Goal: Find contact information: Obtain details needed to contact an individual or organization

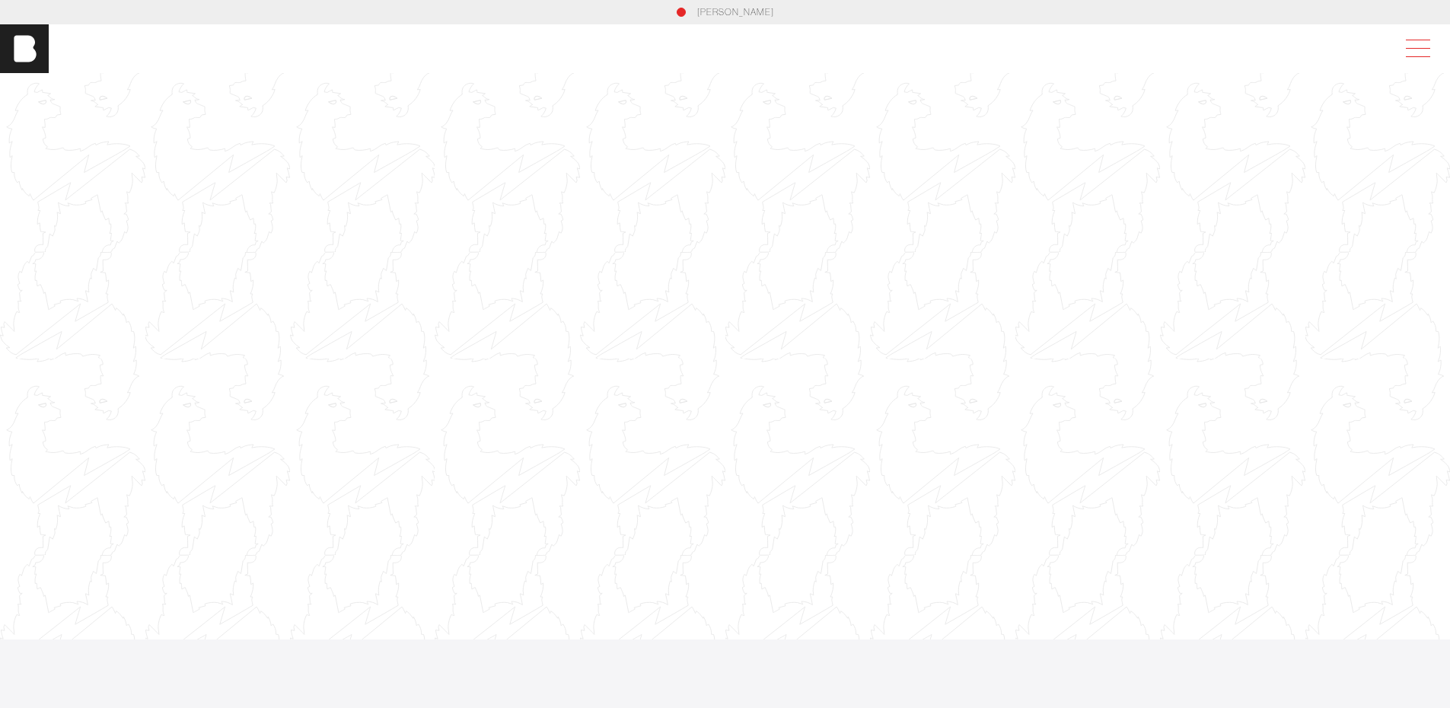
click at [1424, 46] on span at bounding box center [1415, 48] width 35 height 27
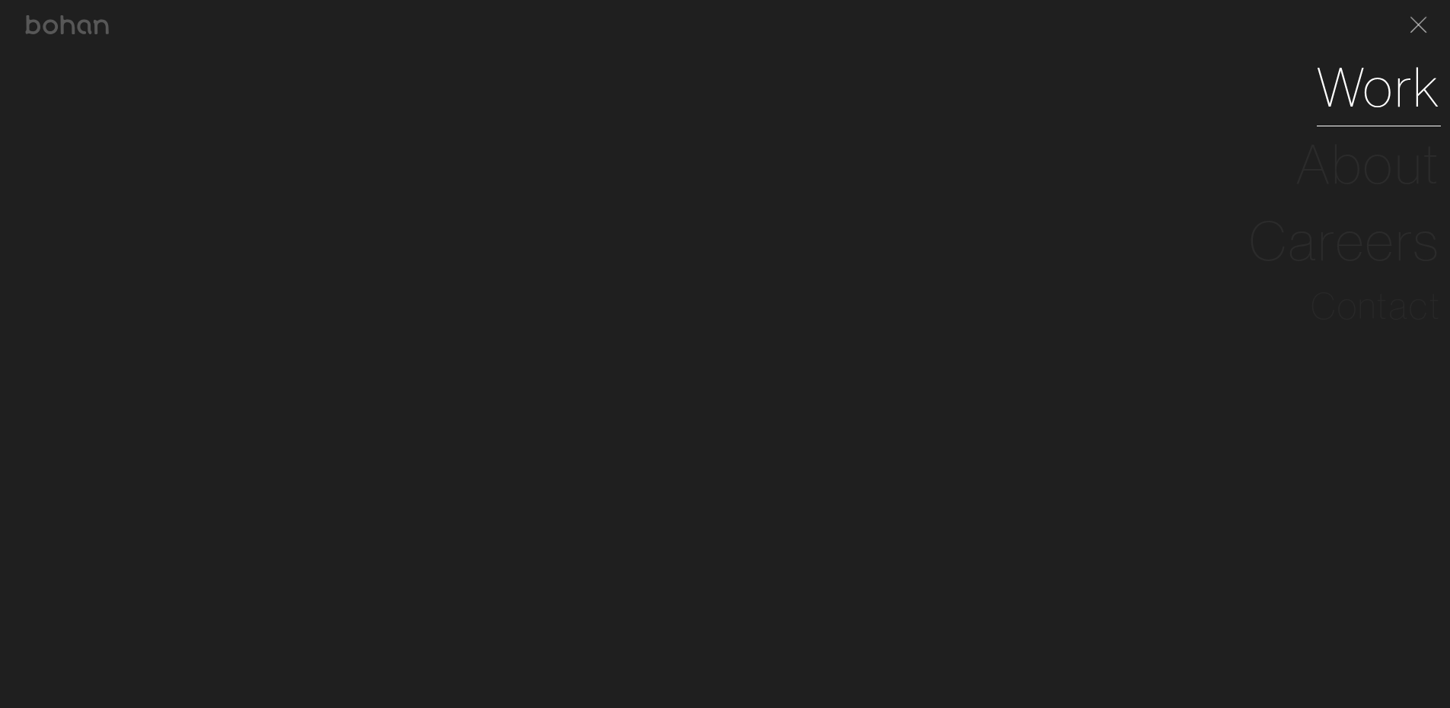
click at [1370, 78] on link "Work" at bounding box center [1379, 87] width 124 height 77
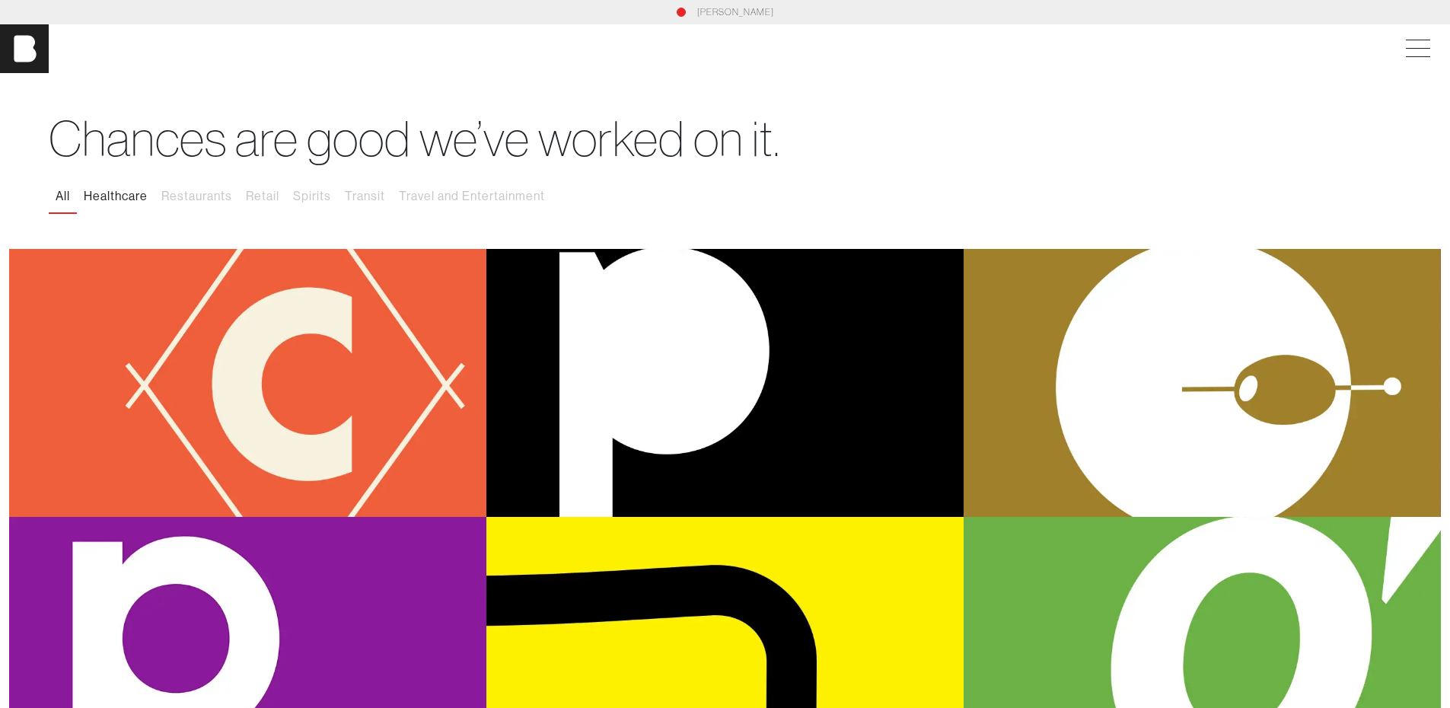
click at [141, 200] on button "Healthcare" at bounding box center [116, 196] width 78 height 32
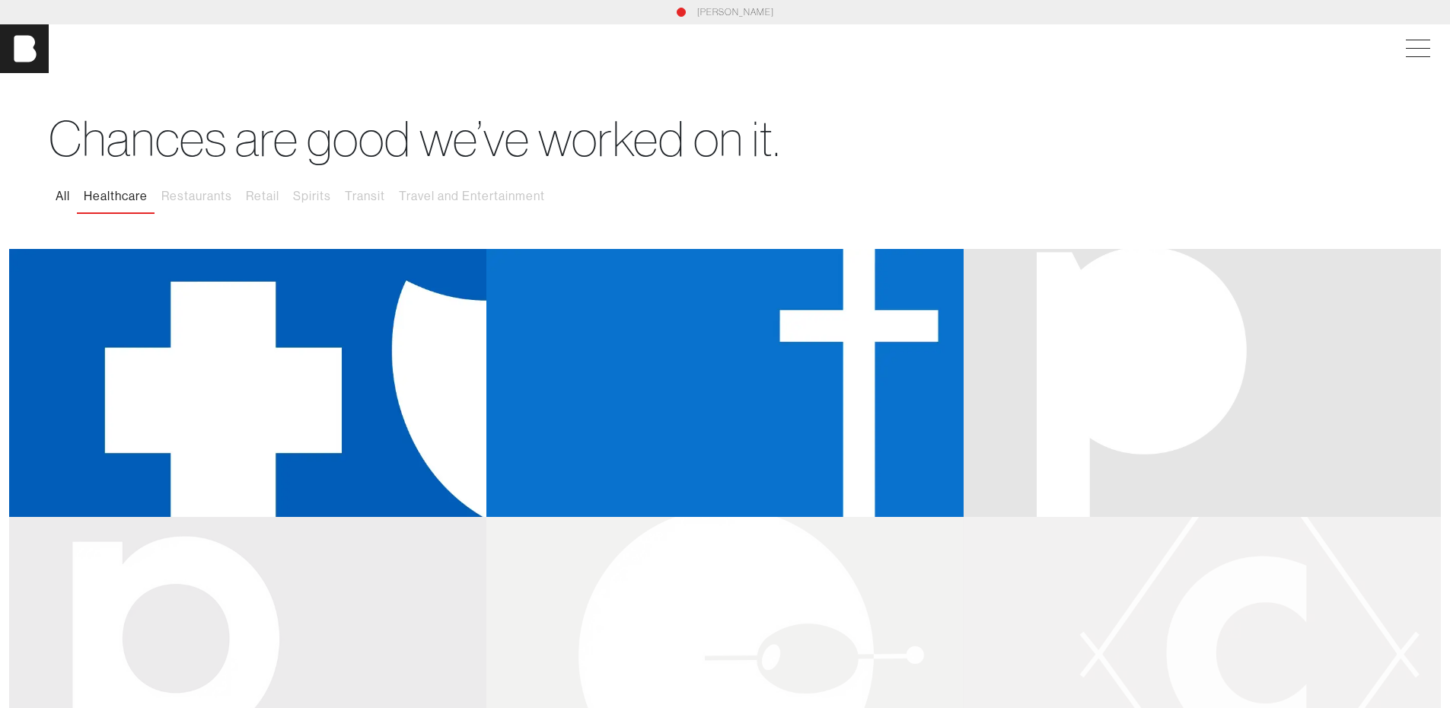
click at [62, 196] on button "All" at bounding box center [63, 196] width 28 height 32
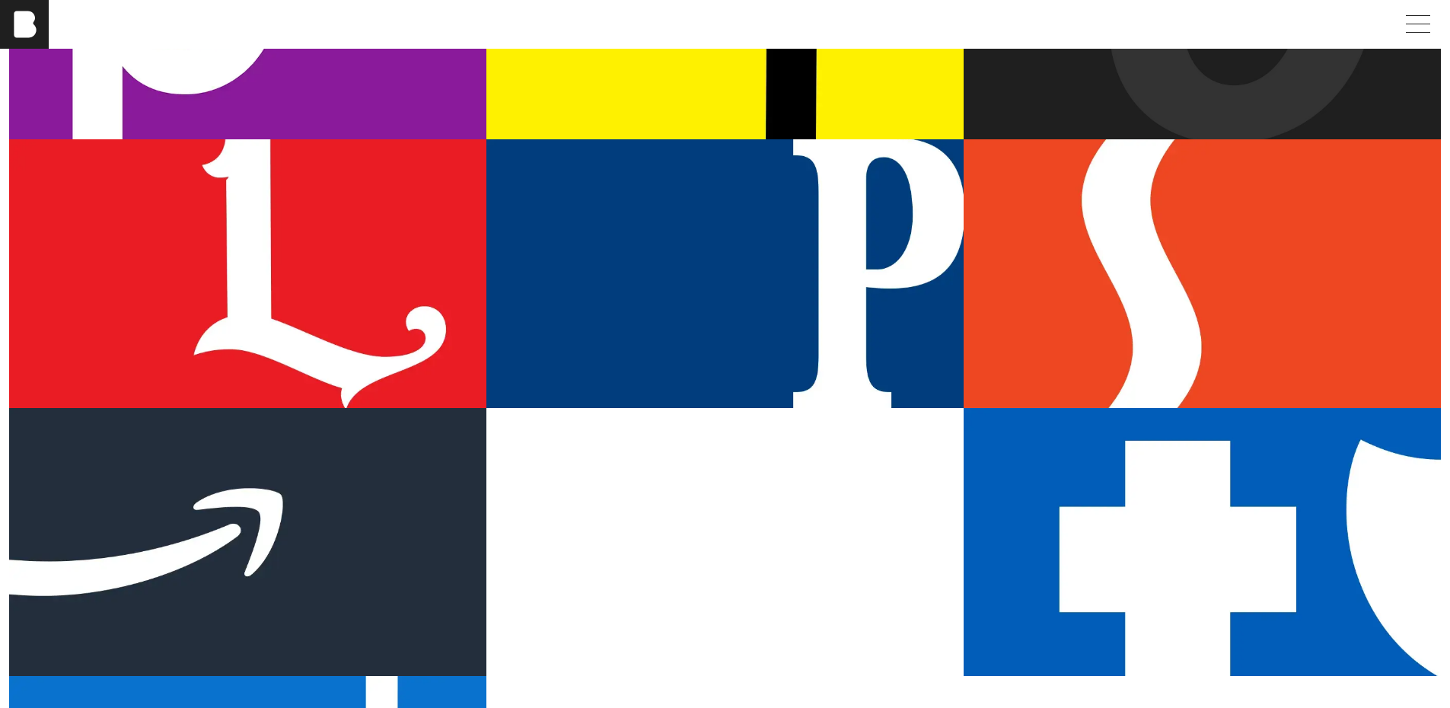
scroll to position [609, 0]
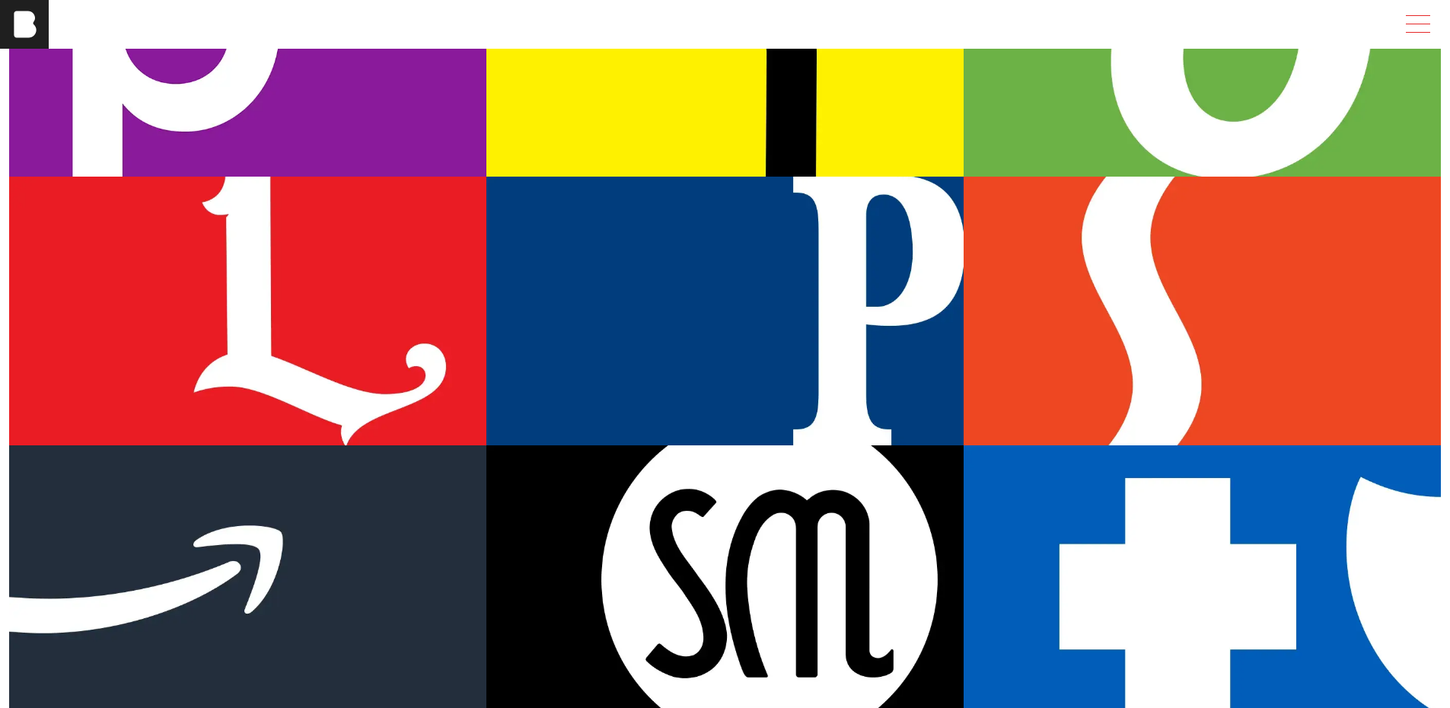
click at [1426, 33] on span at bounding box center [1415, 24] width 35 height 27
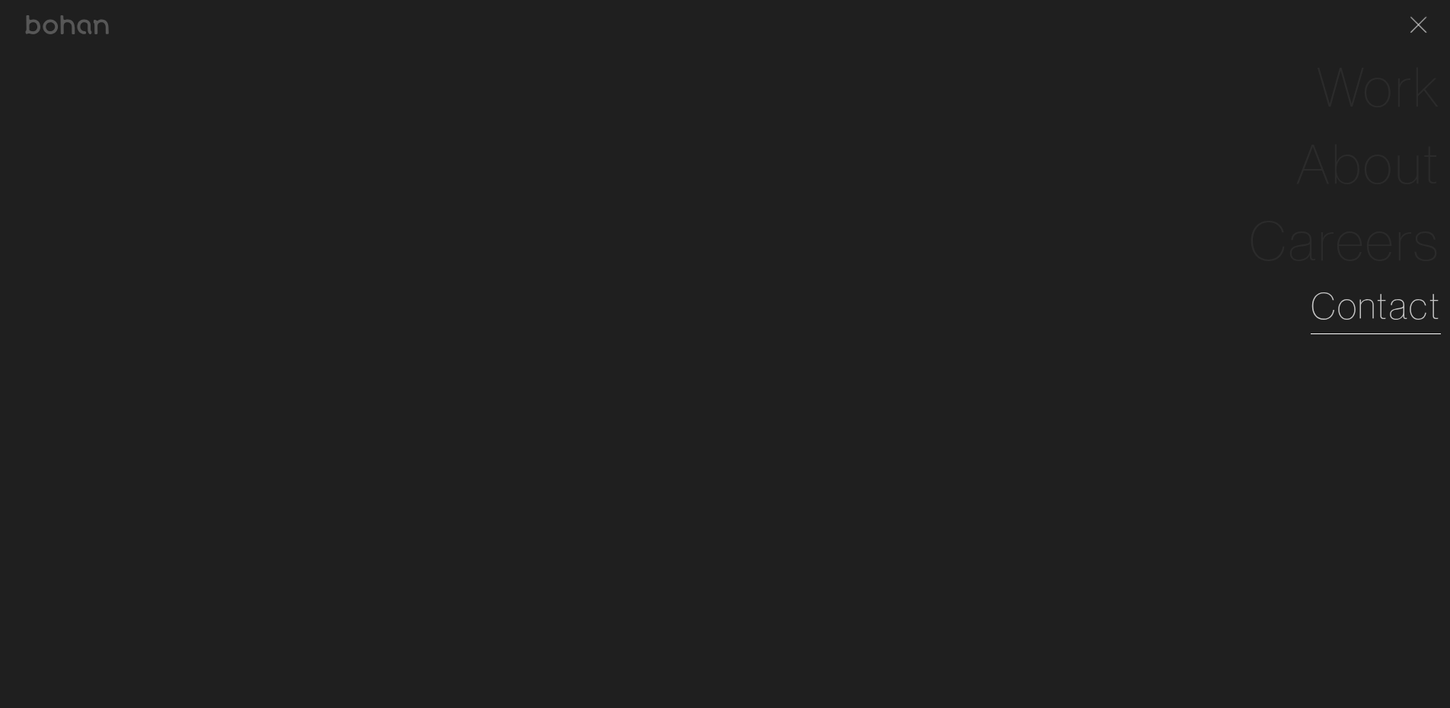
click at [1345, 306] on link "Contact" at bounding box center [1376, 306] width 130 height 55
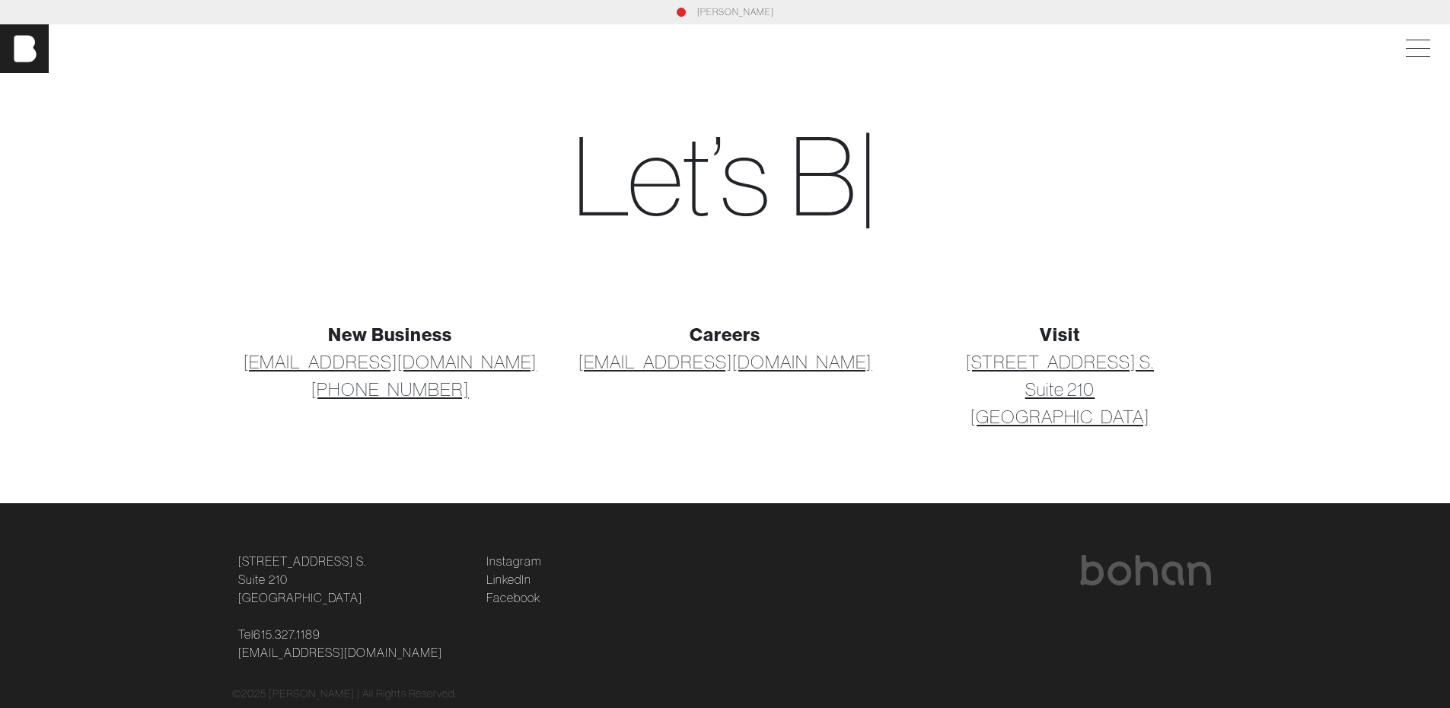
click at [445, 359] on link "[EMAIL_ADDRESS][DOMAIN_NAME]" at bounding box center [391, 361] width 294 height 27
